Goal: Task Accomplishment & Management: Manage account settings

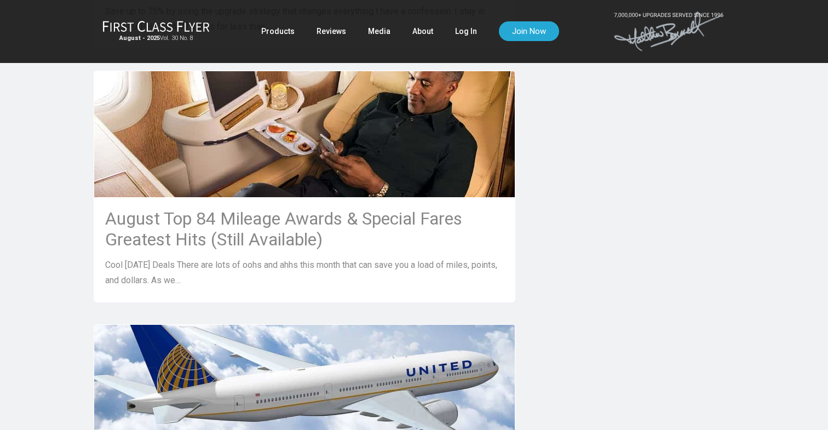
scroll to position [999, 0]
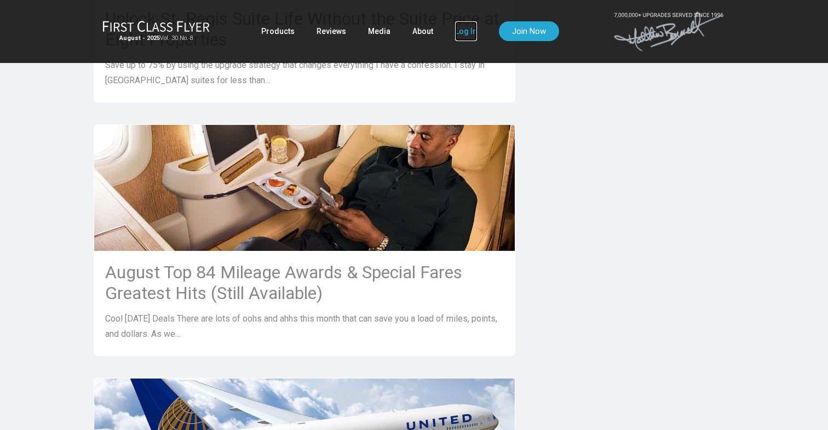
click at [465, 31] on link "Log In" at bounding box center [466, 31] width 22 height 20
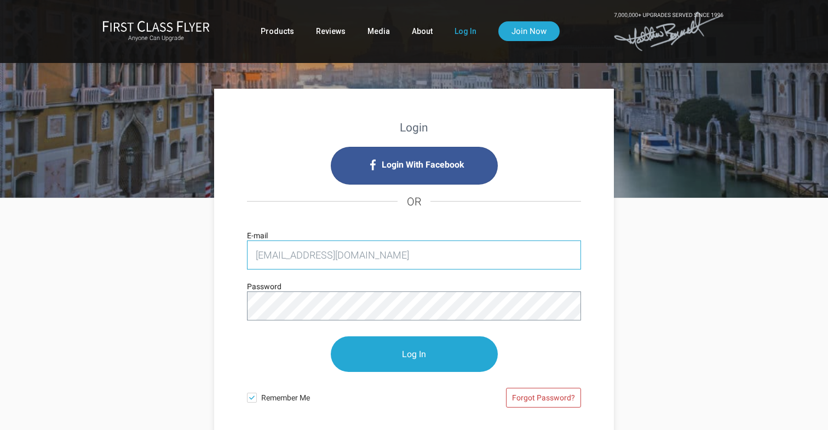
type input "bmurthy@gmail.com"
click at [331, 336] on input "Log In" at bounding box center [414, 354] width 167 height 36
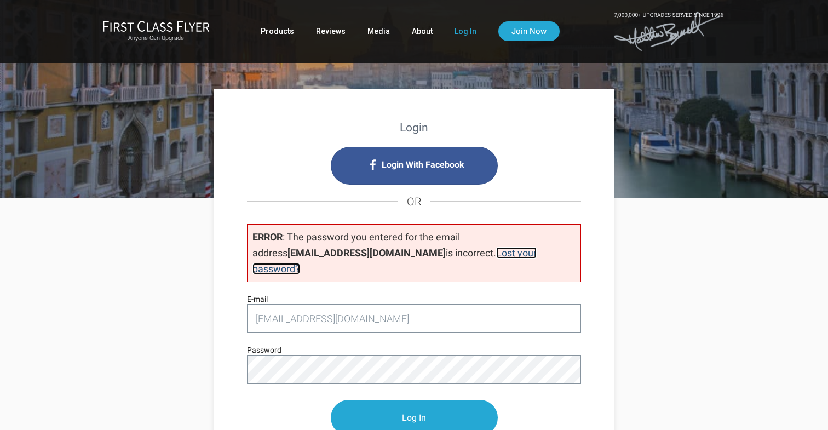
click at [447, 255] on link "Lost your password?" at bounding box center [394, 260] width 284 height 27
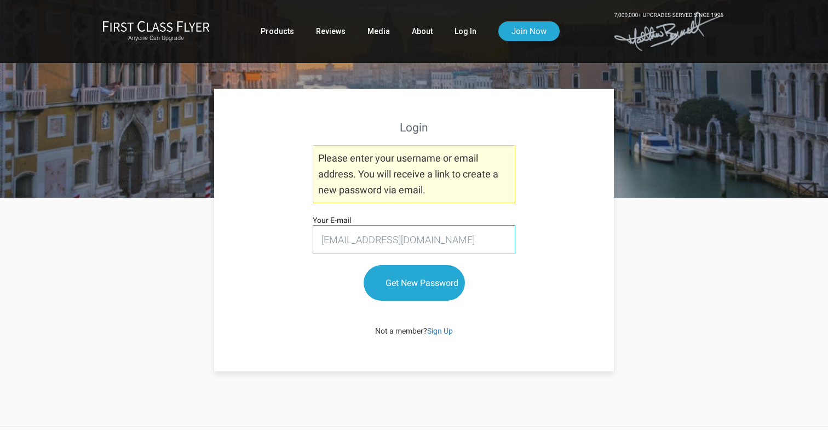
type input "bmurthy@gmail.com"
click at [364, 265] on input "Get New Password" at bounding box center [414, 283] width 101 height 36
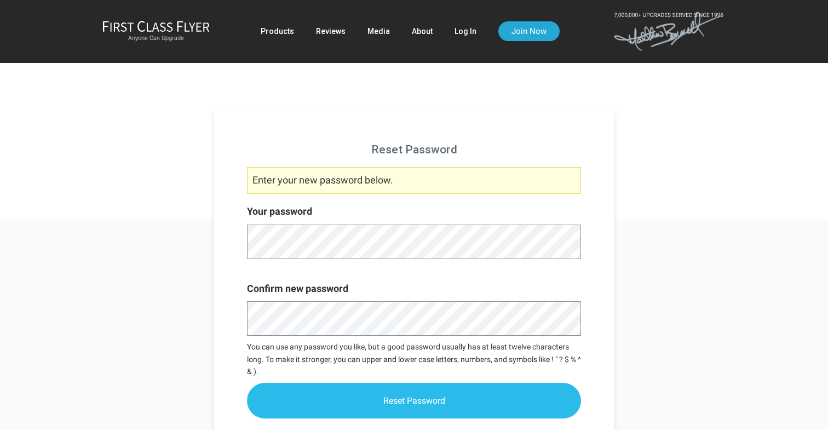
click at [478, 403] on input "Reset Password" at bounding box center [414, 401] width 334 height 36
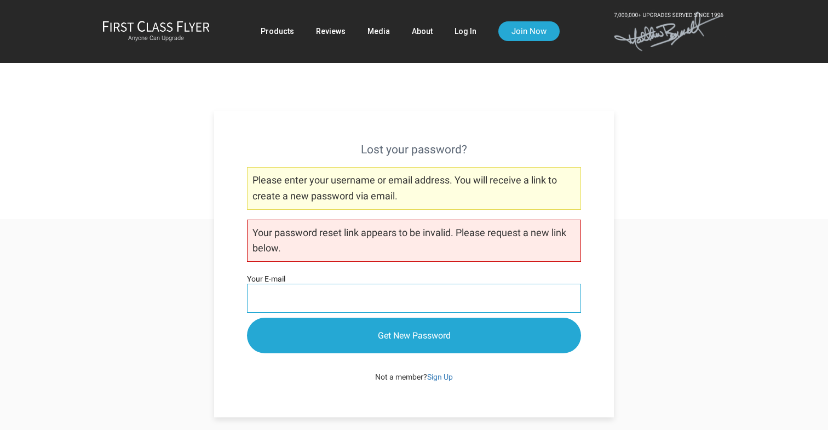
click at [422, 301] on input "Your E-mail" at bounding box center [414, 298] width 334 height 29
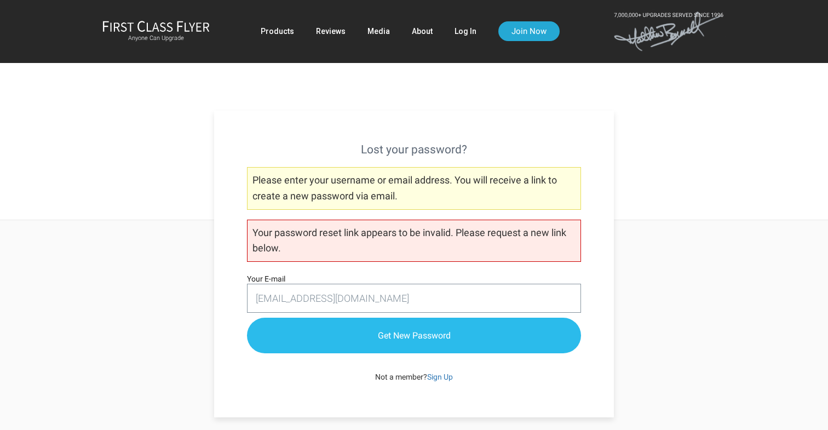
type input "[EMAIL_ADDRESS][DOMAIN_NAME]"
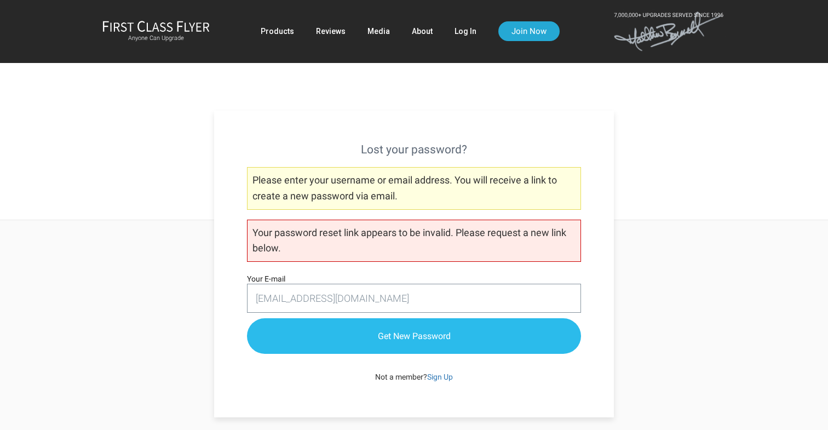
click at [437, 339] on input "Get New Password" at bounding box center [414, 336] width 334 height 36
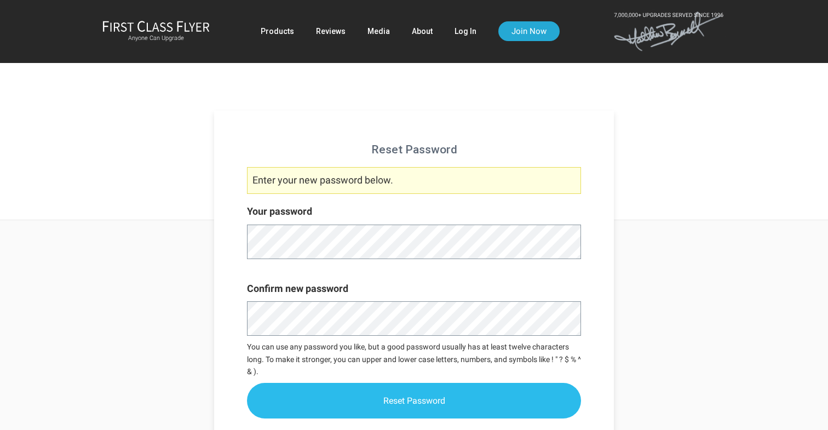
click at [445, 398] on input "Reset Password" at bounding box center [414, 401] width 334 height 36
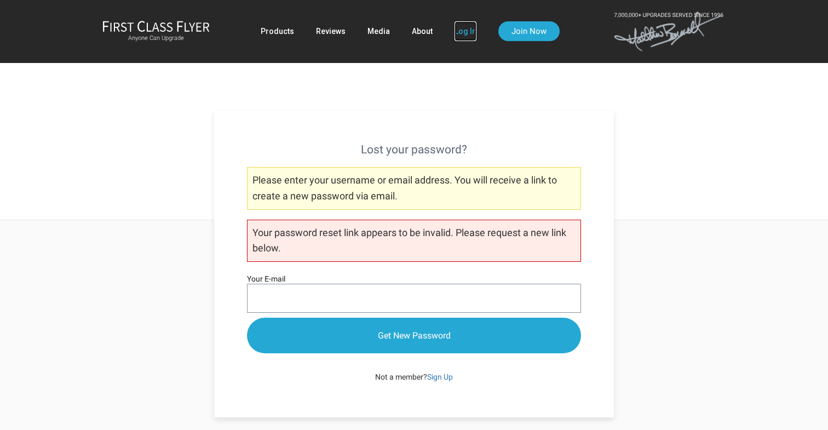
click at [466, 34] on link "Log In" at bounding box center [466, 31] width 22 height 20
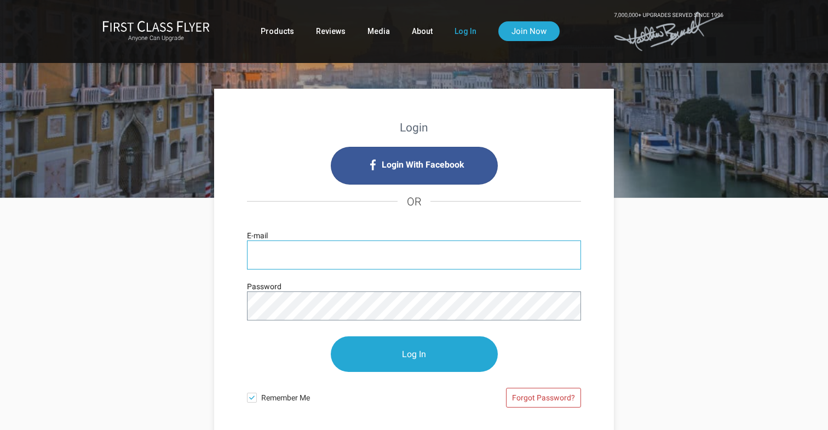
click at [390, 250] on input "E-mail" at bounding box center [414, 254] width 334 height 29
click at [535, 398] on link "Forgot Password?" at bounding box center [543, 398] width 75 height 20
click at [543, 399] on link "Forgot Password?" at bounding box center [543, 398] width 75 height 20
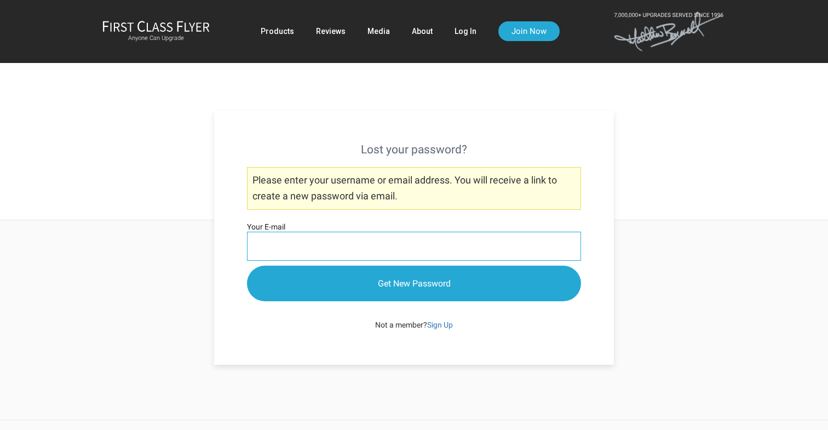
click at [388, 246] on input "Your E-mail" at bounding box center [414, 246] width 334 height 29
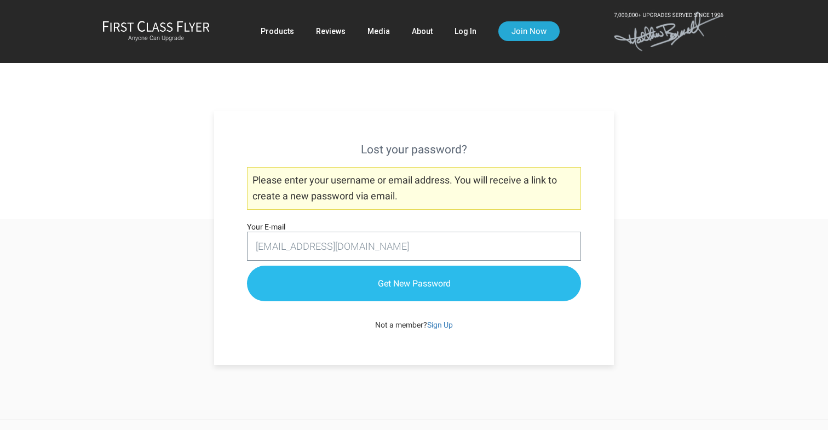
type input "bmurthy@gmail.com"
click at [433, 286] on input "Get New Password" at bounding box center [414, 284] width 334 height 36
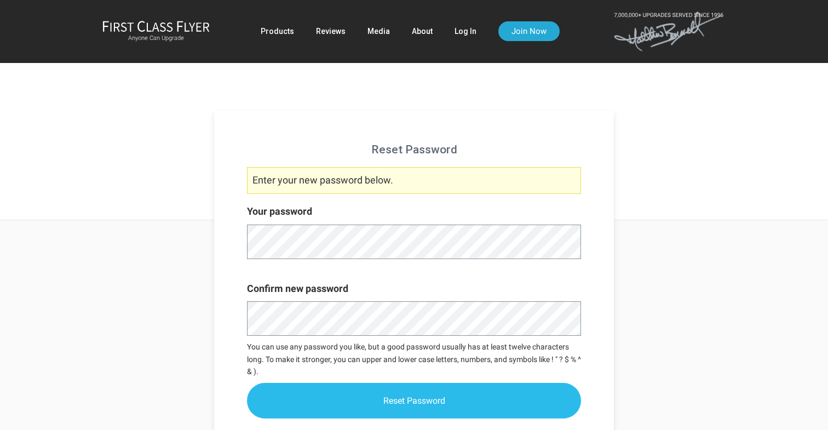
click at [454, 397] on input "Reset Password" at bounding box center [414, 401] width 334 height 36
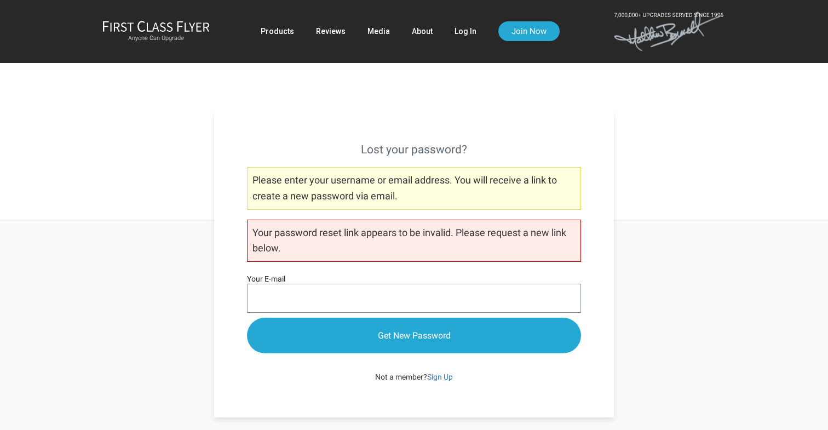
click at [705, 217] on div at bounding box center [414, 110] width 828 height 220
drag, startPoint x: 285, startPoint y: 245, endPoint x: 250, endPoint y: 229, distance: 37.8
click at [250, 229] on p "Your password reset link appears to be invalid. Please request a new link below." at bounding box center [414, 241] width 334 height 43
copy p "Your password reset link appears to be invalid. Please request a new link below."
click at [258, 111] on div "Lost your password? Please enter your username or email address. You will recei…" at bounding box center [414, 264] width 400 height 307
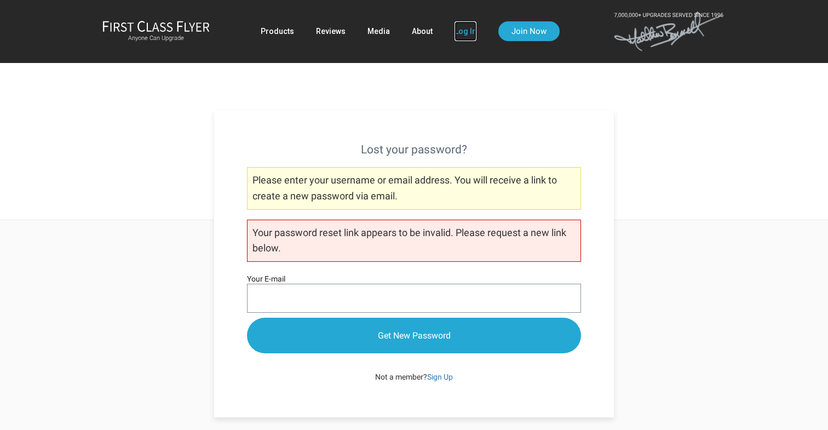
click at [462, 28] on link "Log In" at bounding box center [466, 31] width 22 height 20
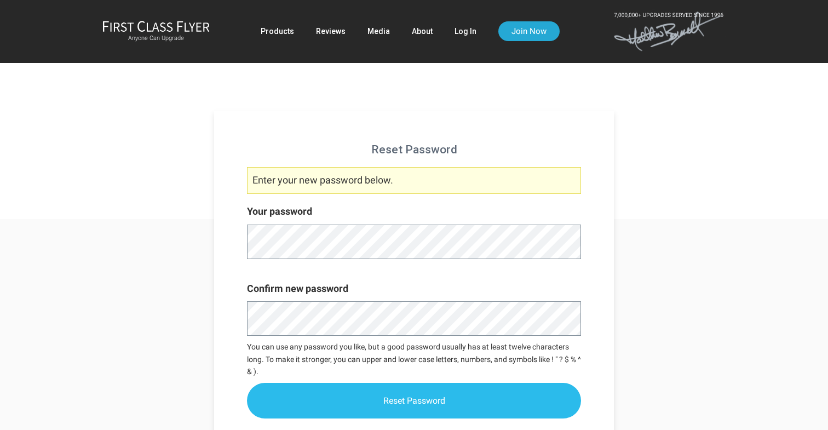
click at [449, 403] on input "Reset Password" at bounding box center [414, 401] width 334 height 36
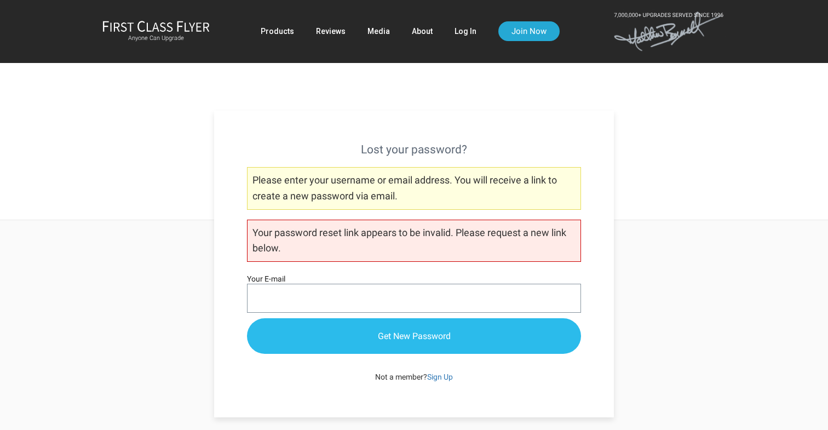
click at [435, 333] on input "Get New Password" at bounding box center [414, 336] width 334 height 36
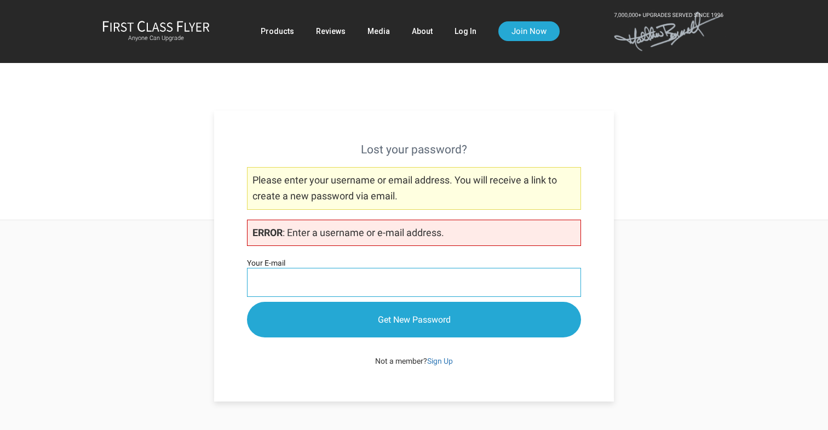
click at [417, 278] on input "Your E-mail" at bounding box center [414, 282] width 334 height 29
type input "[EMAIL_ADDRESS][DOMAIN_NAME]"
click at [247, 302] on input "Get New Password" at bounding box center [414, 320] width 334 height 36
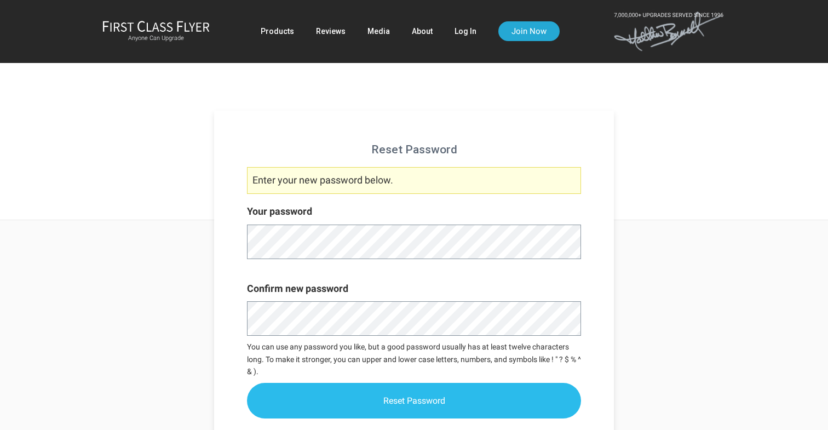
click at [405, 405] on input "Reset Password" at bounding box center [414, 401] width 334 height 36
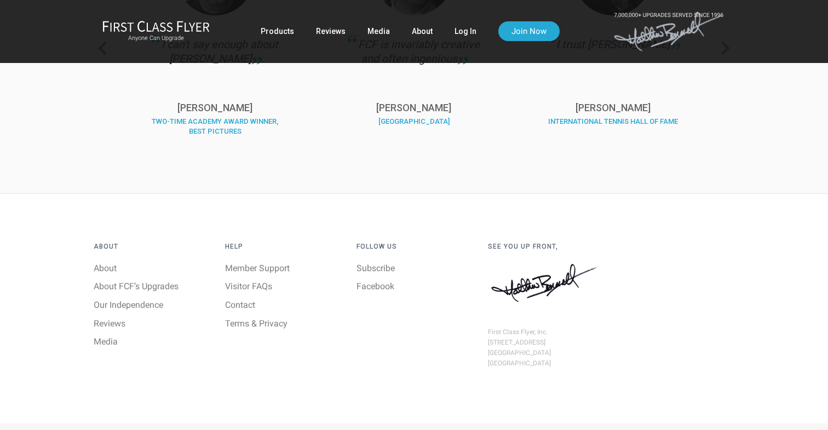
scroll to position [545, 0]
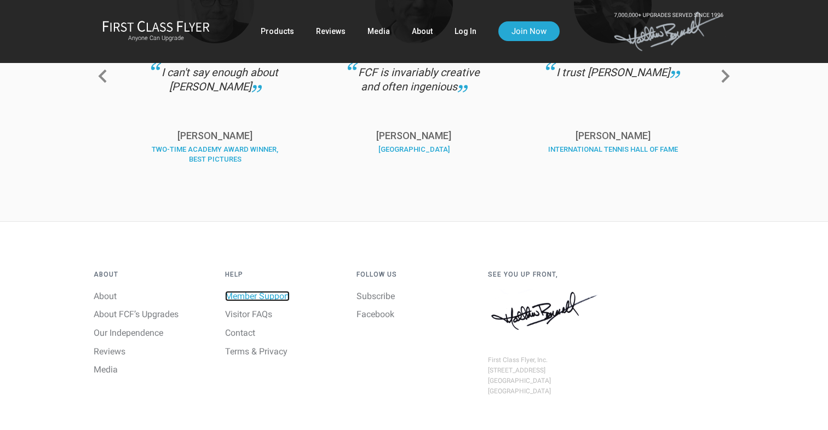
click at [272, 296] on link "Member Support" at bounding box center [257, 296] width 65 height 10
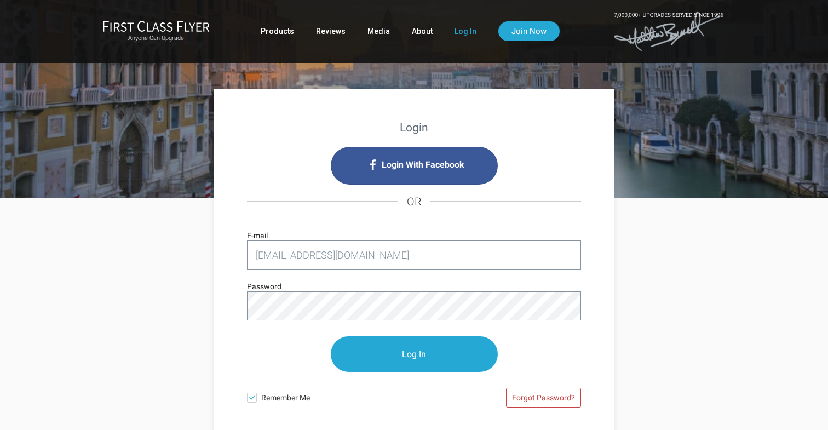
type input "[EMAIL_ADDRESS][DOMAIN_NAME]"
click at [331, 336] on input "Log In" at bounding box center [414, 354] width 167 height 36
